Goal: Task Accomplishment & Management: Complete application form

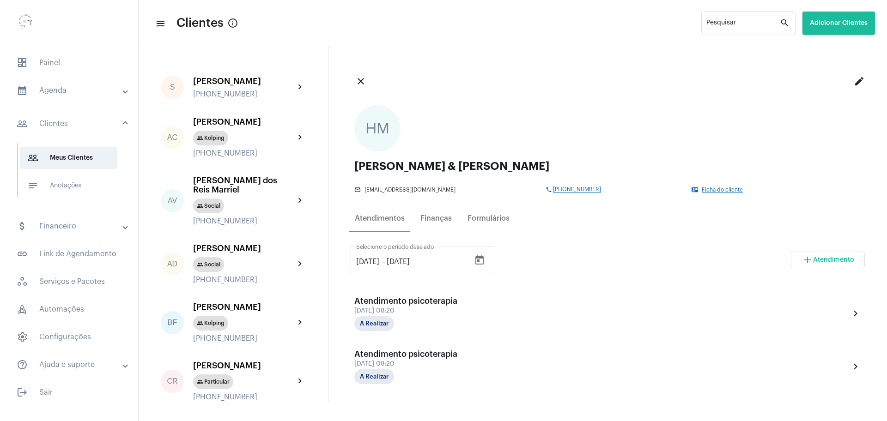
click at [52, 90] on mat-panel-title "calendar_month_outlined Agenda" at bounding box center [70, 90] width 107 height 11
click at [51, 64] on span "dashboard Painel" at bounding box center [69, 63] width 120 height 22
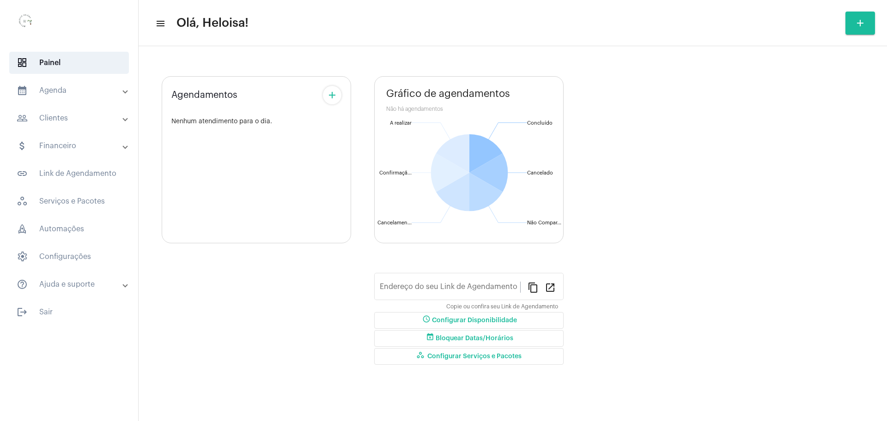
type input "[URL][DOMAIN_NAME]"
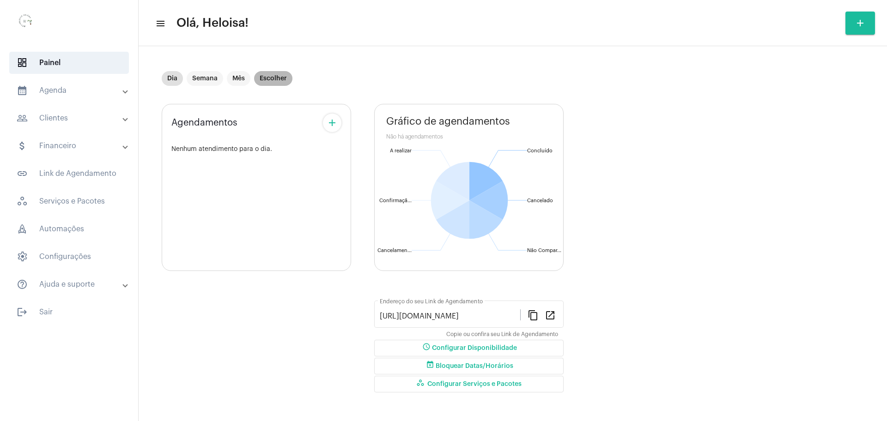
click at [269, 78] on mat-chip "Escolher" at bounding box center [273, 78] width 38 height 15
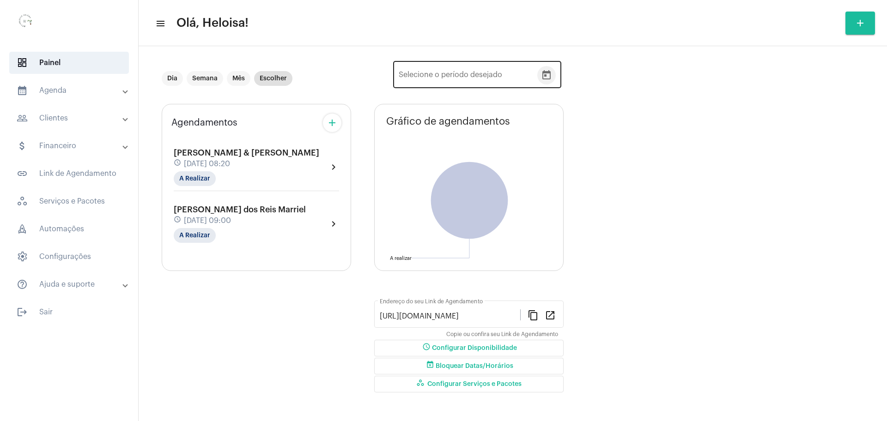
click at [552, 76] on button "Open calendar" at bounding box center [546, 75] width 18 height 18
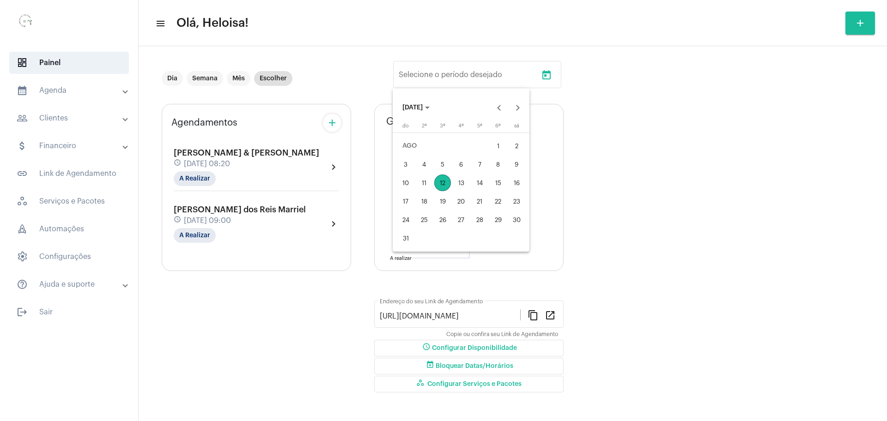
click at [422, 163] on div "4" at bounding box center [424, 164] width 17 height 17
type input "[DATE]"
click at [462, 165] on div "6" at bounding box center [461, 164] width 17 height 17
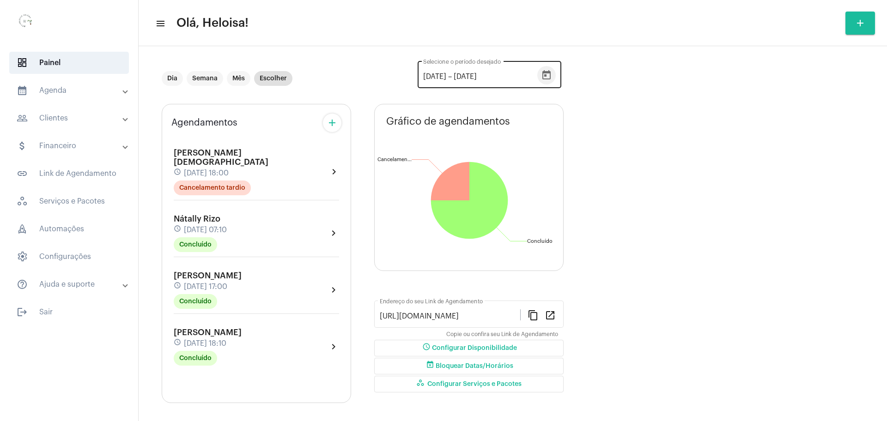
click at [546, 78] on icon "Open calendar" at bounding box center [546, 75] width 11 height 11
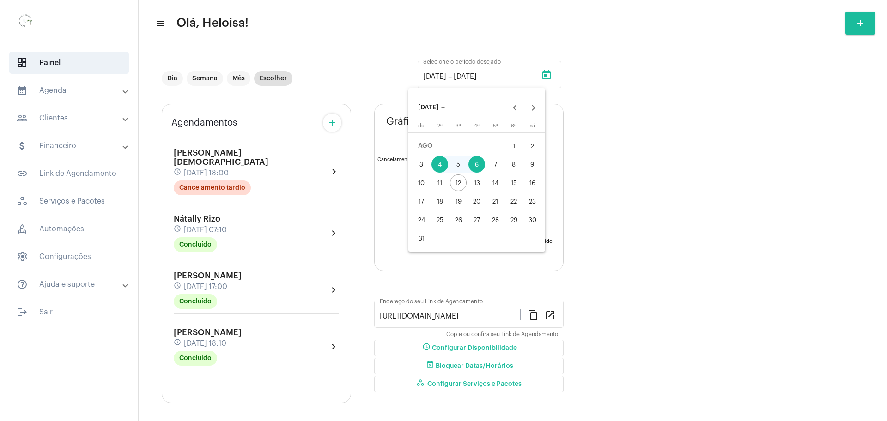
click at [438, 199] on div "18" at bounding box center [440, 201] width 17 height 17
type input "[DATE]"
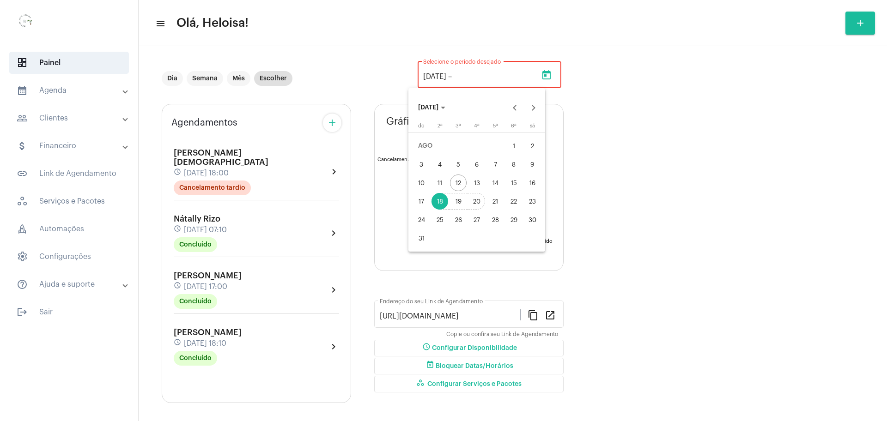
click at [475, 200] on div "20" at bounding box center [477, 201] width 17 height 17
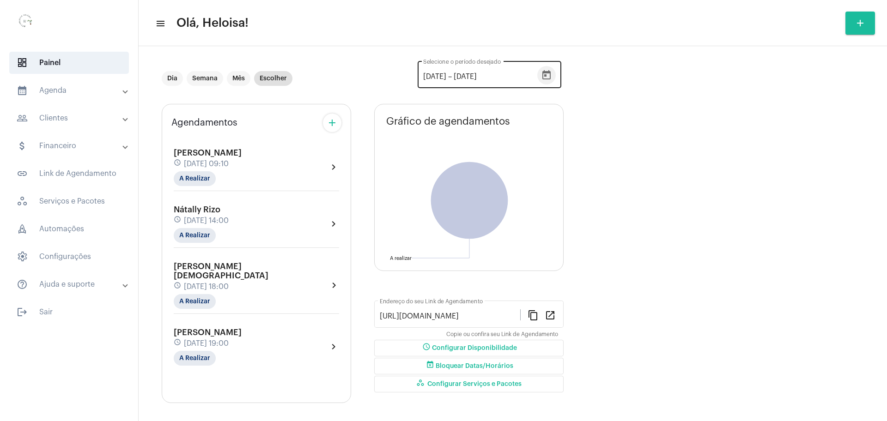
click at [547, 76] on icon "Open calendar" at bounding box center [546, 74] width 8 height 9
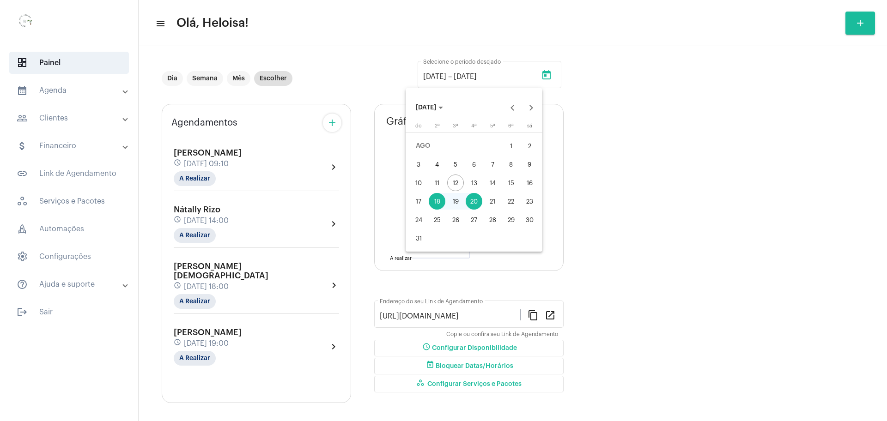
click at [455, 184] on div "12" at bounding box center [455, 183] width 17 height 17
type input "[DATE]"
drag, startPoint x: 682, startPoint y: 117, endPoint x: 672, endPoint y: 118, distance: 9.3
click at [679, 118] on div at bounding box center [443, 210] width 887 height 421
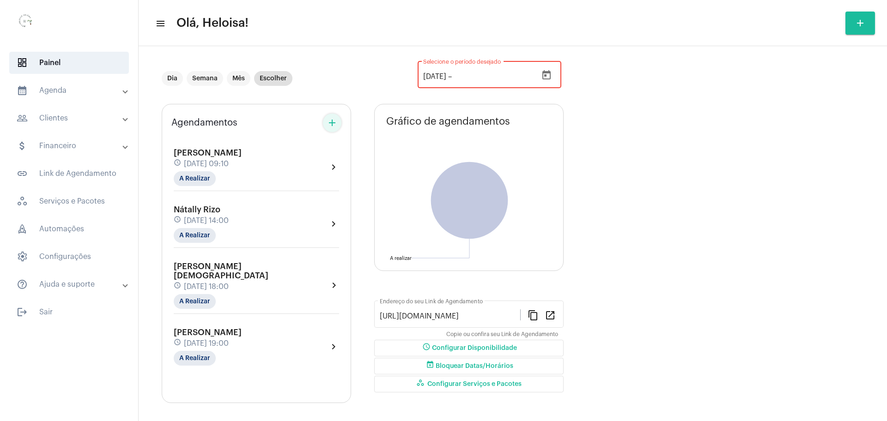
click at [333, 123] on mat-icon "add" at bounding box center [332, 122] width 11 height 11
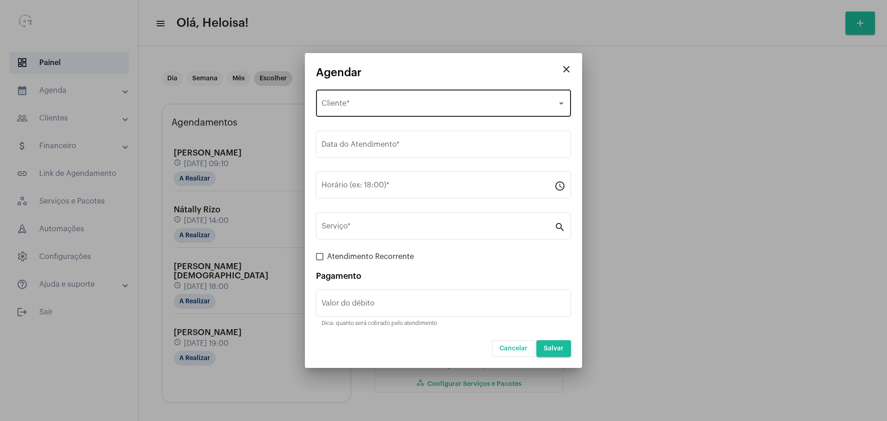
click at [421, 111] on div "Selecione o Cliente Cliente *" at bounding box center [444, 102] width 244 height 29
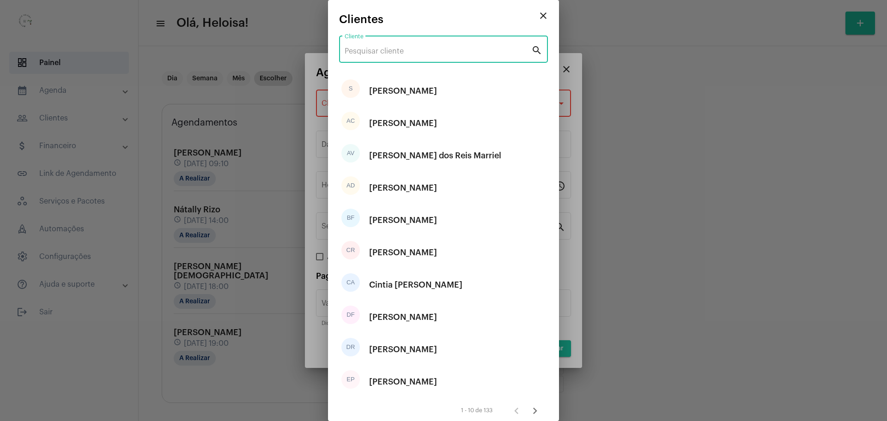
click at [388, 48] on input "Cliente" at bounding box center [438, 51] width 187 height 8
click at [409, 193] on div "[PERSON_NAME]" at bounding box center [403, 188] width 68 height 28
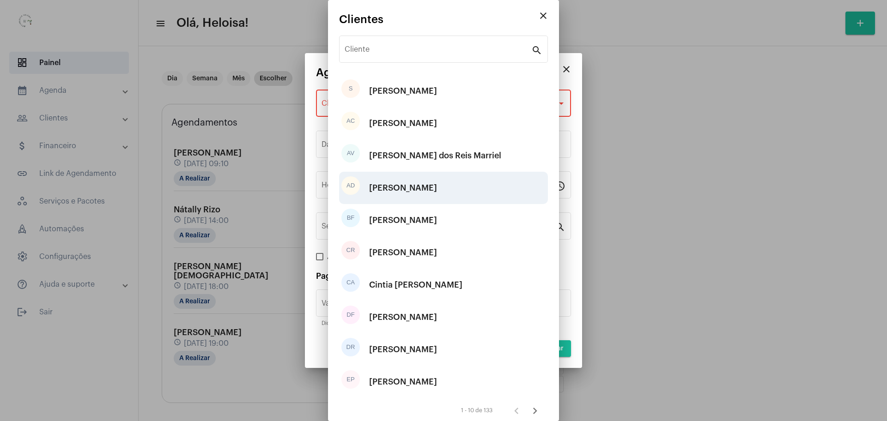
type input "R$"
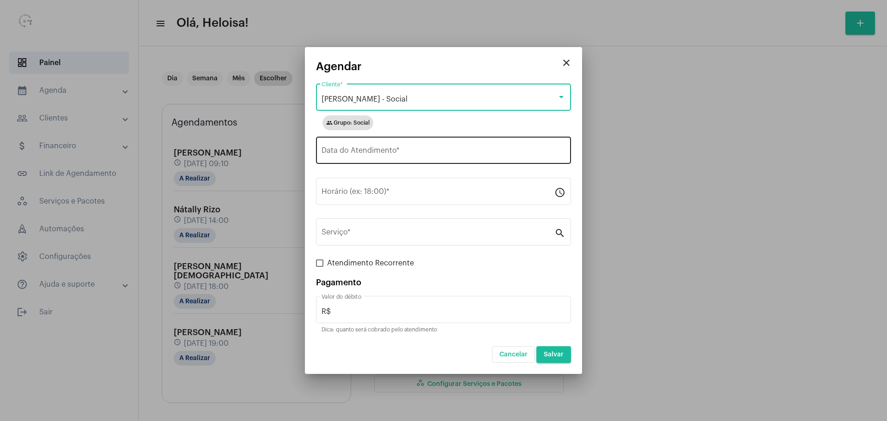
click at [372, 150] on input "Data do Atendimento *" at bounding box center [444, 152] width 244 height 8
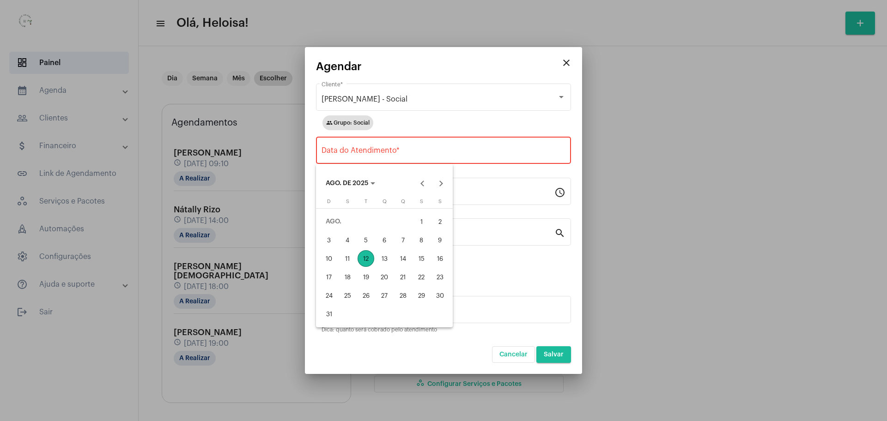
click at [364, 259] on div "12" at bounding box center [366, 258] width 17 height 17
type input "[DATE]"
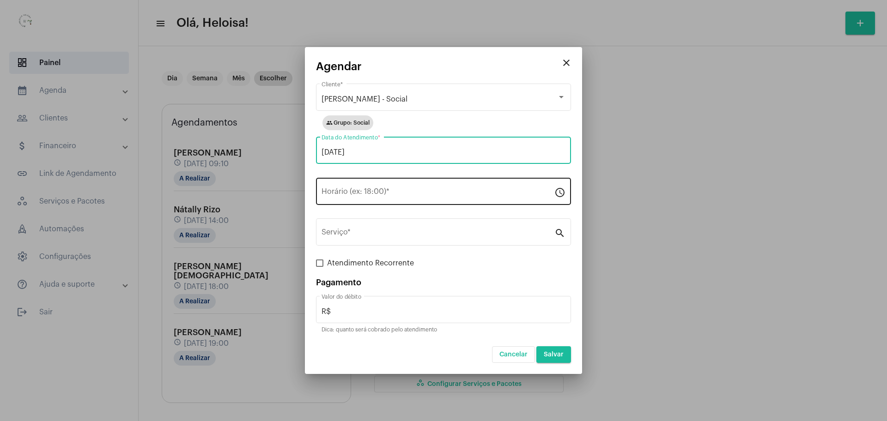
click at [374, 189] on input "Horário (ex: 18:00) *" at bounding box center [438, 193] width 233 height 8
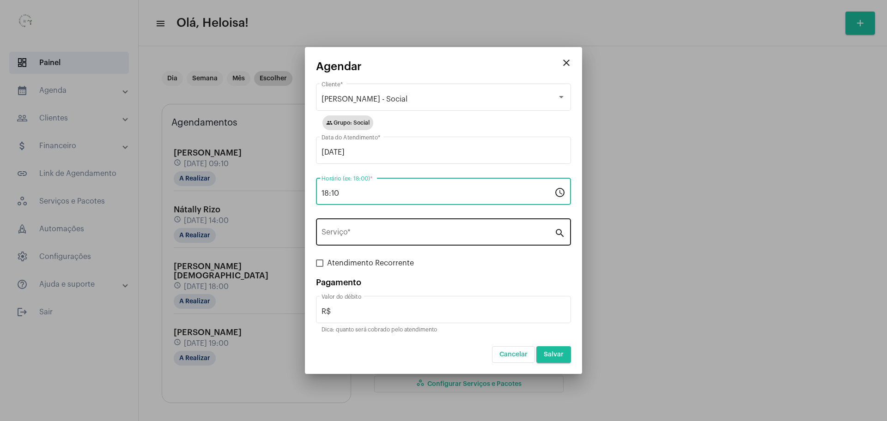
type input "18:10"
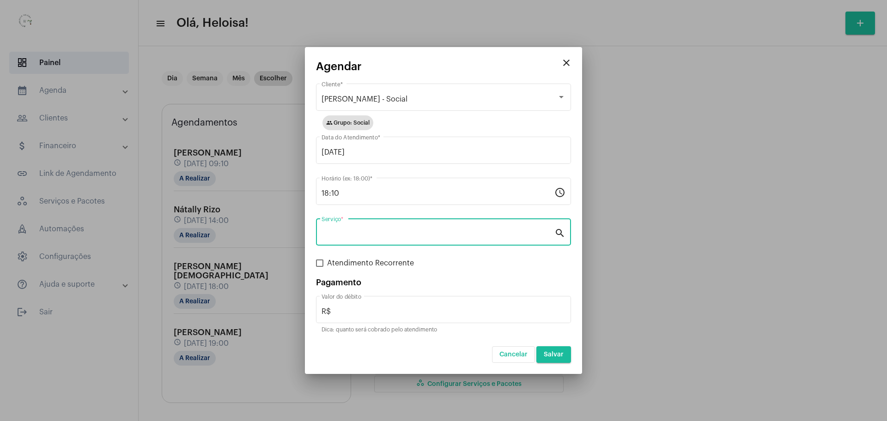
click at [375, 231] on input "Serviço *" at bounding box center [438, 234] width 233 height 8
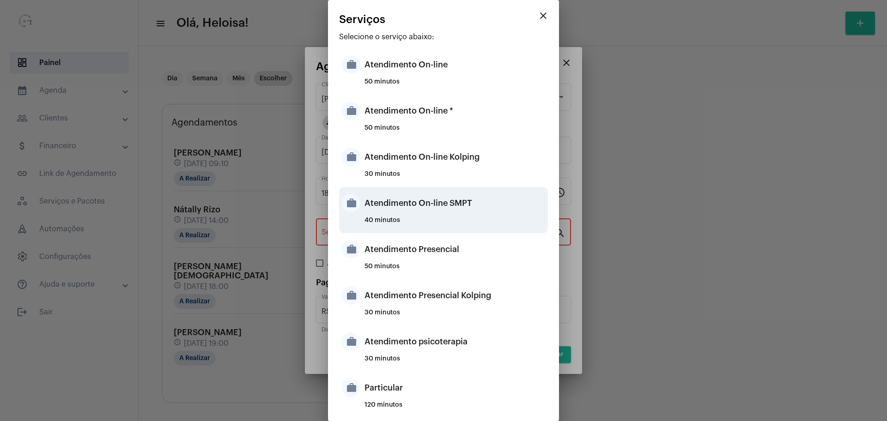
drag, startPoint x: 402, startPoint y: 205, endPoint x: 396, endPoint y: 212, distance: 9.2
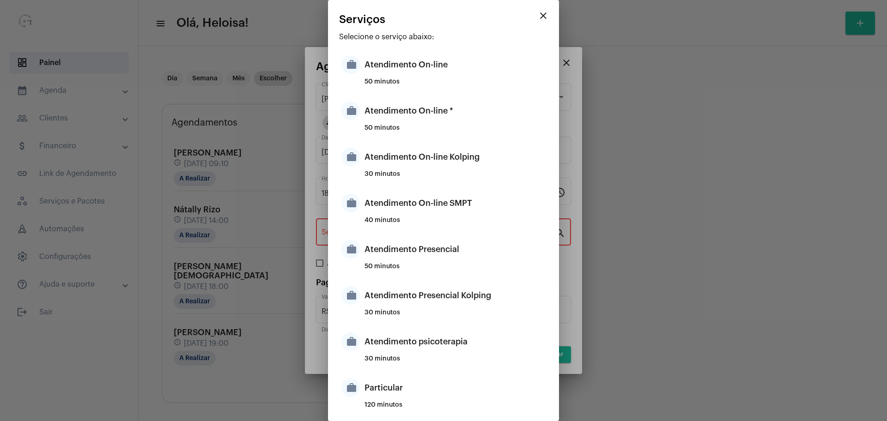
click at [402, 205] on div "Atendimento On-line SMPT" at bounding box center [455, 203] width 181 height 28
type input "Atendimento On-line SMPT"
type input "R$ 150"
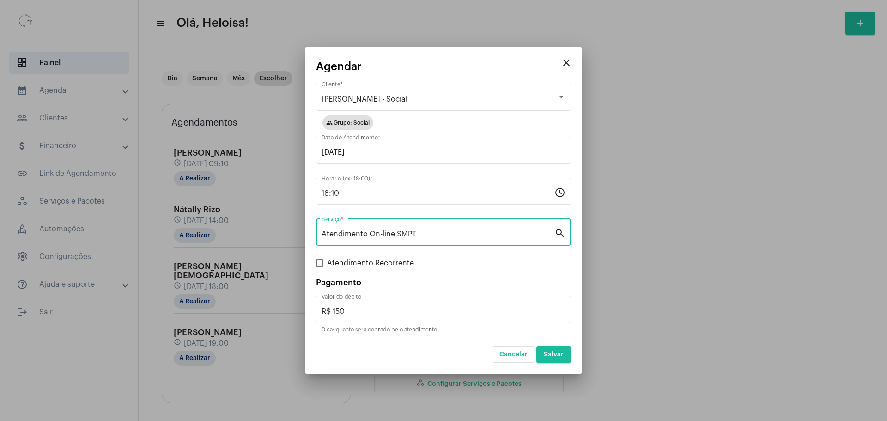
click at [321, 264] on span at bounding box center [319, 263] width 7 height 7
click at [320, 267] on input "Atendimento Recorrente" at bounding box center [319, 267] width 0 height 0
checkbox input "true"
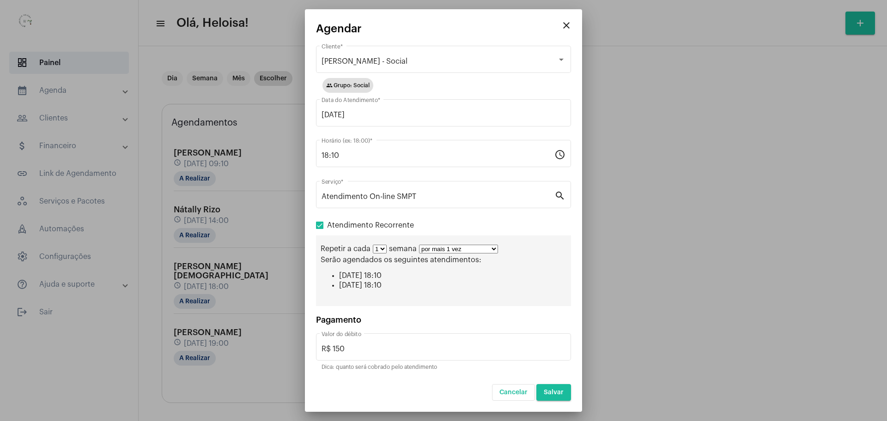
click at [487, 252] on select "por mais 1 vez por mais 2 vezes por mais 3 vezes por mais 4 vezes por mais 5 ve…" at bounding box center [458, 249] width 79 height 9
select select "10: 0"
click at [419, 245] on select "por mais 1 vez por mais 2 vezes por mais 3 vezes por mais 4 vezes por mais 5 ve…" at bounding box center [458, 249] width 79 height 9
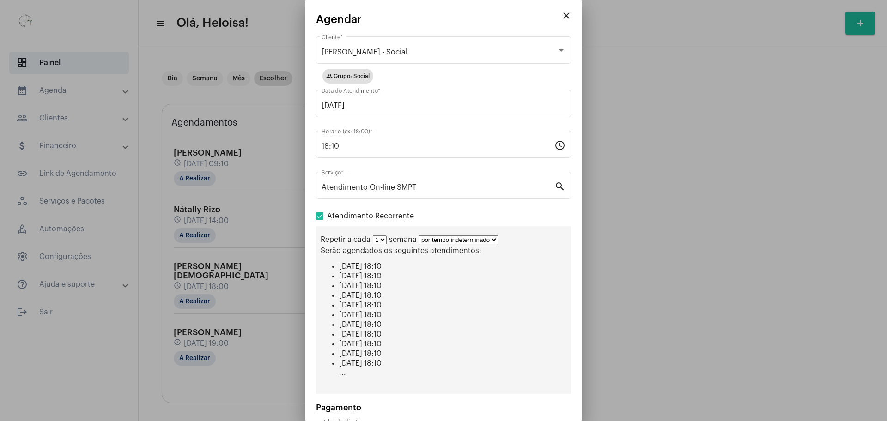
click at [380, 242] on select "1 2 3 4 5 6 7 8" at bounding box center [380, 240] width 14 height 9
click at [373, 236] on select "1 2 3 4 5 6 7 8" at bounding box center [380, 240] width 14 height 9
drag, startPoint x: 503, startPoint y: 280, endPoint x: 512, endPoint y: 291, distance: 15.1
click at [504, 280] on ul "[DATE] 18:10 [DATE] 18:10 [DATE] 18:10 [DATE] 18:10 [DATE] 18:10 [DATE] 18:10 […" at bounding box center [444, 319] width 246 height 115
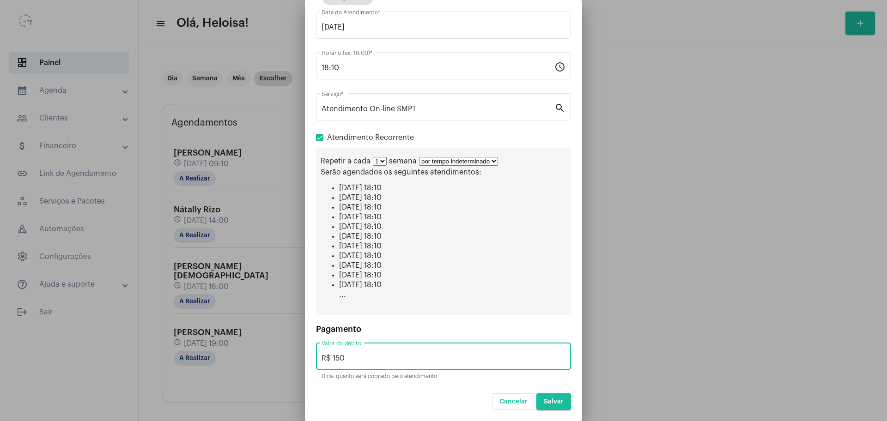
click at [345, 360] on input "R$ 150" at bounding box center [444, 358] width 244 height 8
type input "R$ 50"
click at [531, 333] on div "Pagamento" at bounding box center [443, 329] width 255 height 9
click at [549, 400] on span "Salvar" at bounding box center [554, 402] width 20 height 6
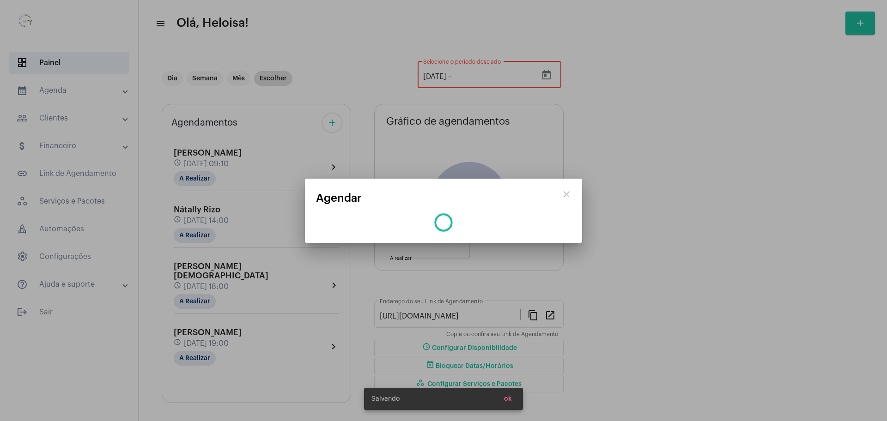
scroll to position [0, 0]
